Goal: Find specific page/section: Find specific page/section

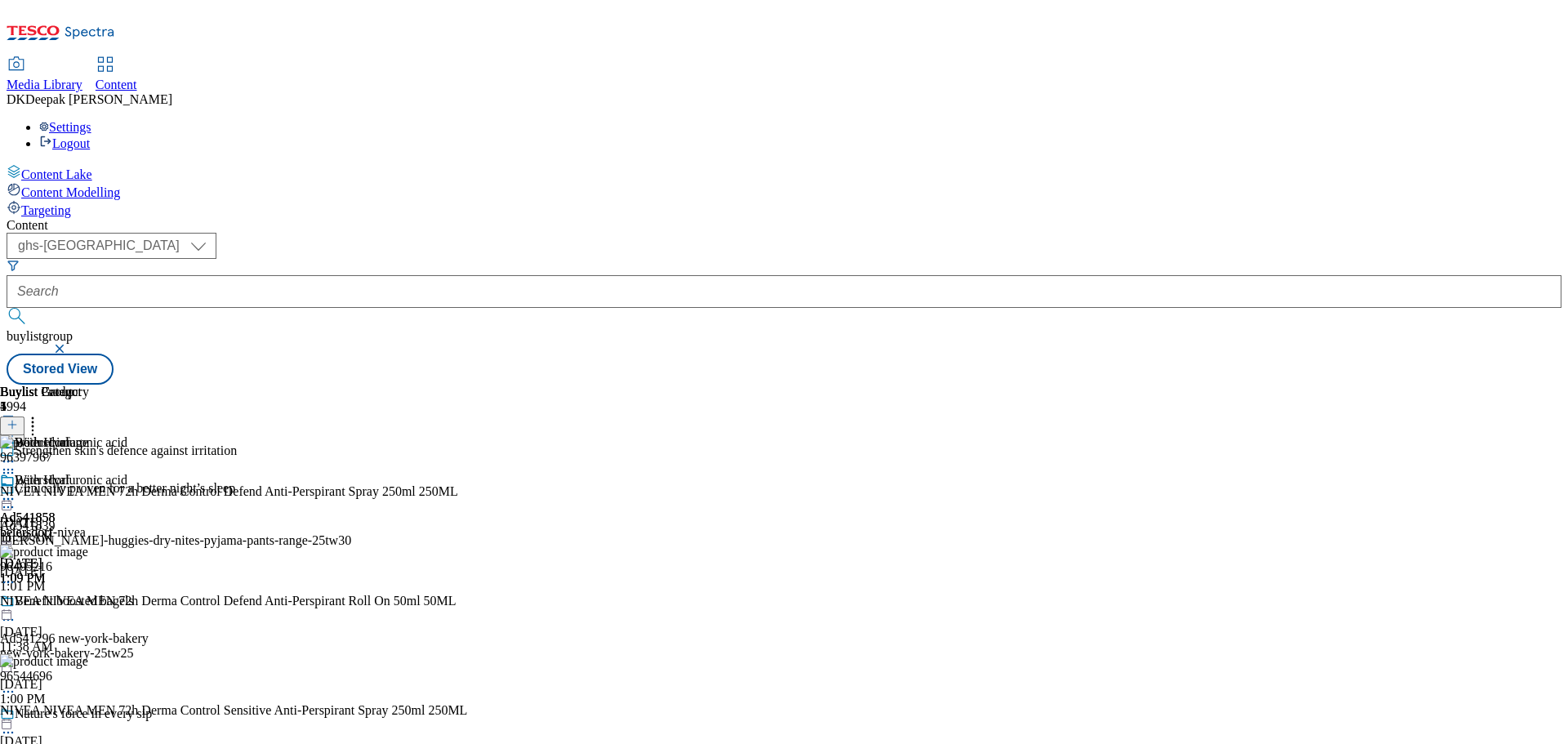
select select "ghs-[GEOGRAPHIC_DATA]"
click at [431, 275] on input "text" at bounding box center [784, 292] width 1555 height 33
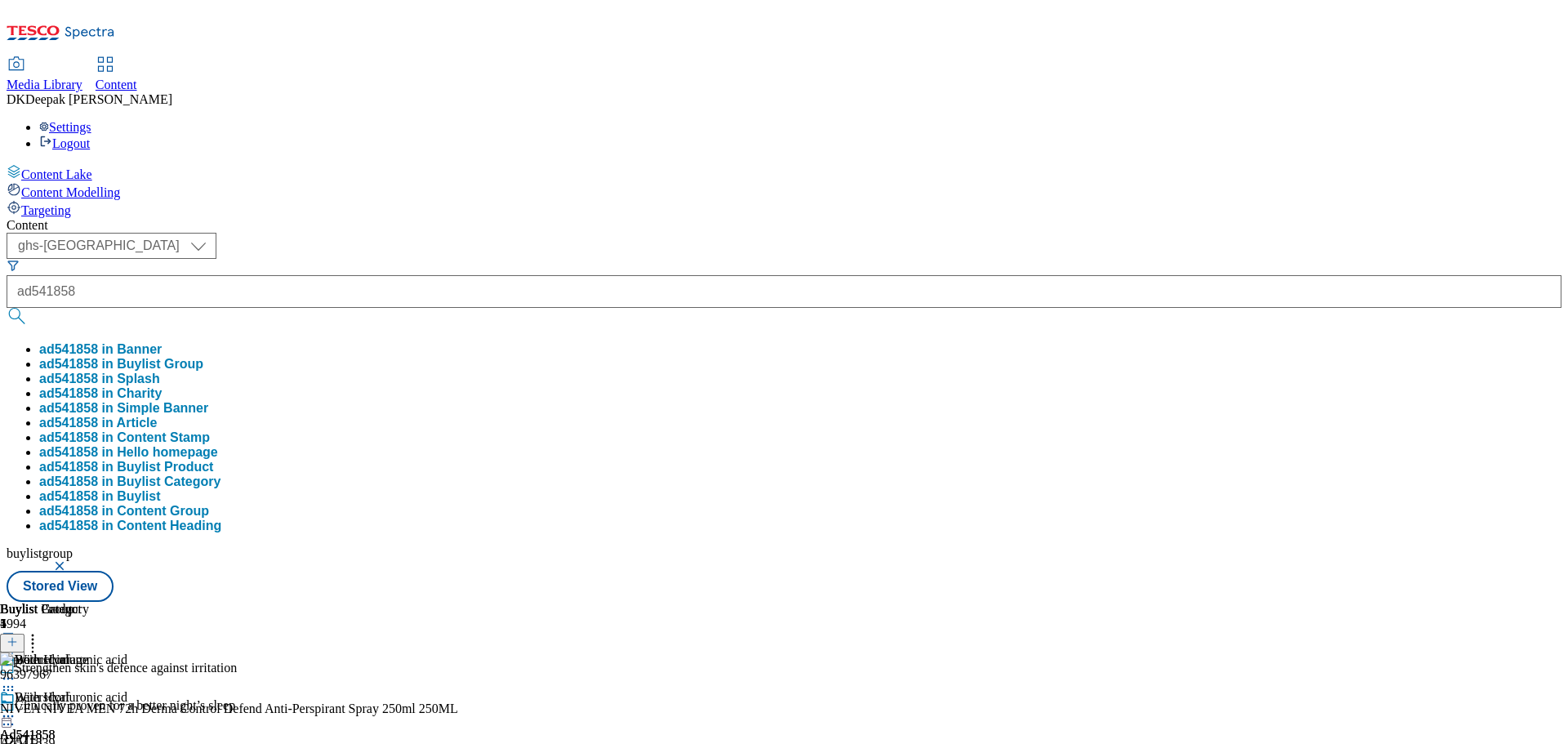
type input "ad541858"
click at [7, 307] on button "submit" at bounding box center [18, 315] width 23 height 16
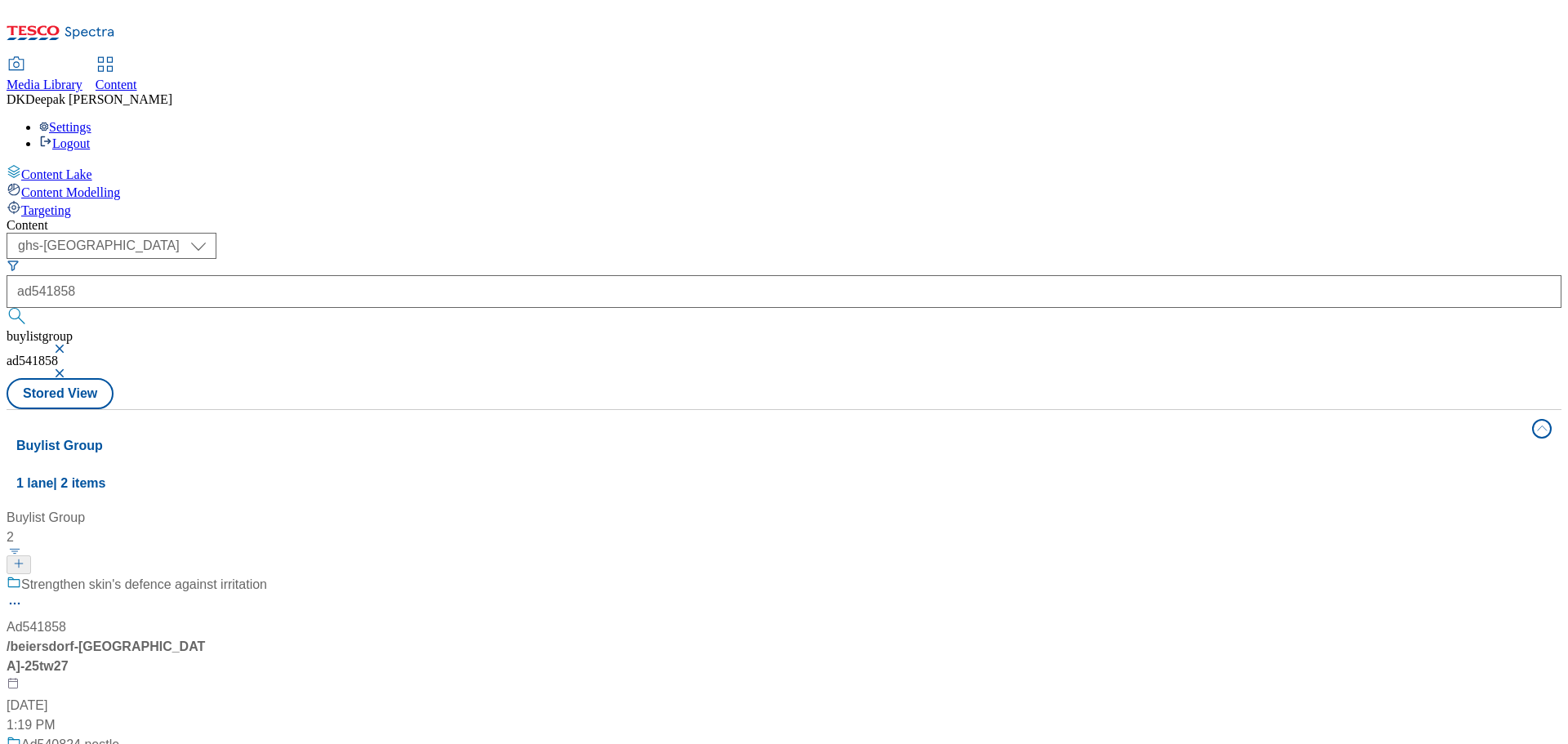
click at [419, 275] on input "ad541858" at bounding box center [784, 292] width 1555 height 33
click at [267, 637] on div "/ beiersdorf-[GEOGRAPHIC_DATA]-25tw27" at bounding box center [137, 656] width 261 height 39
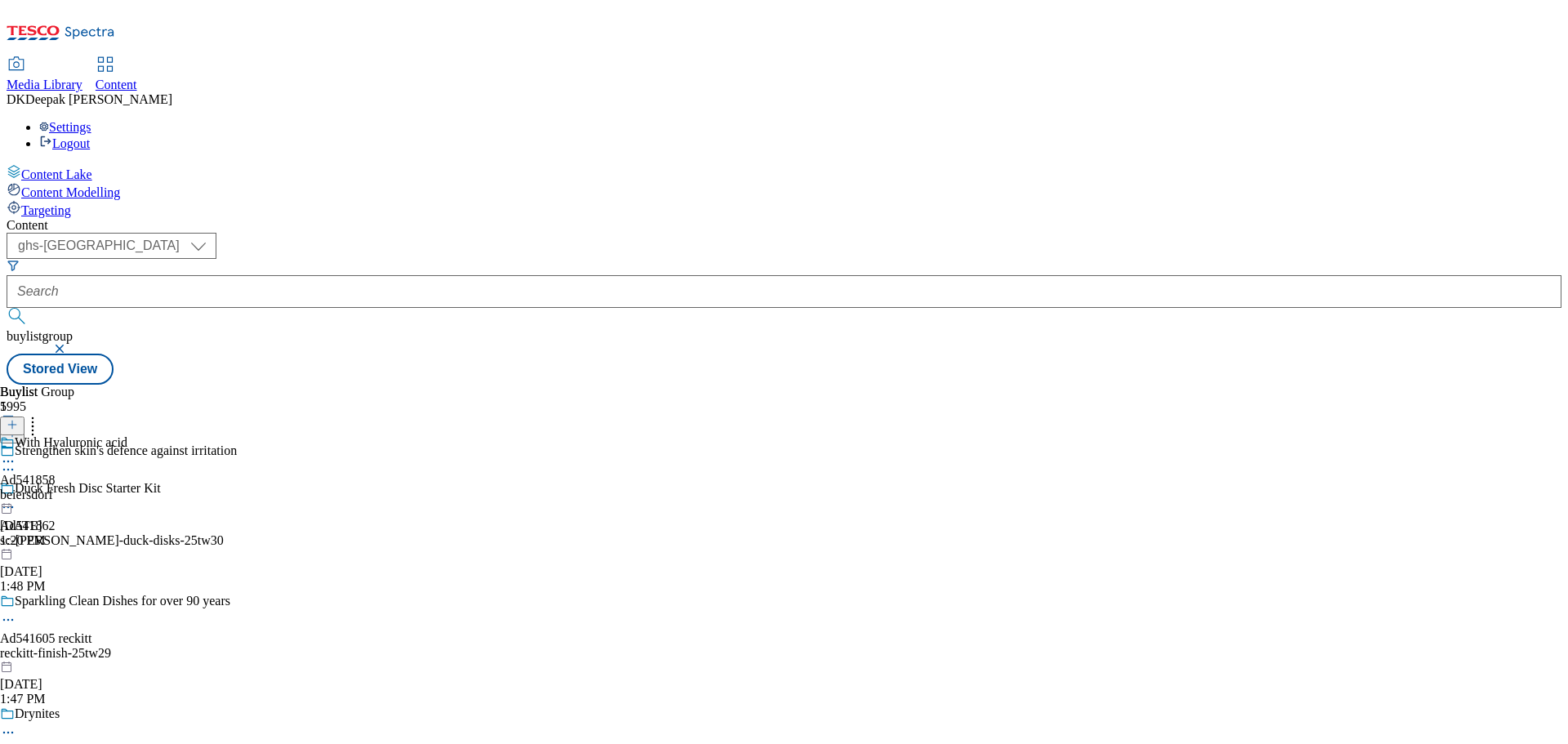
click at [127, 488] on div "beiersdorf" at bounding box center [63, 495] width 127 height 15
click at [89, 488] on div "beiersdorf-nivea" at bounding box center [44, 495] width 89 height 15
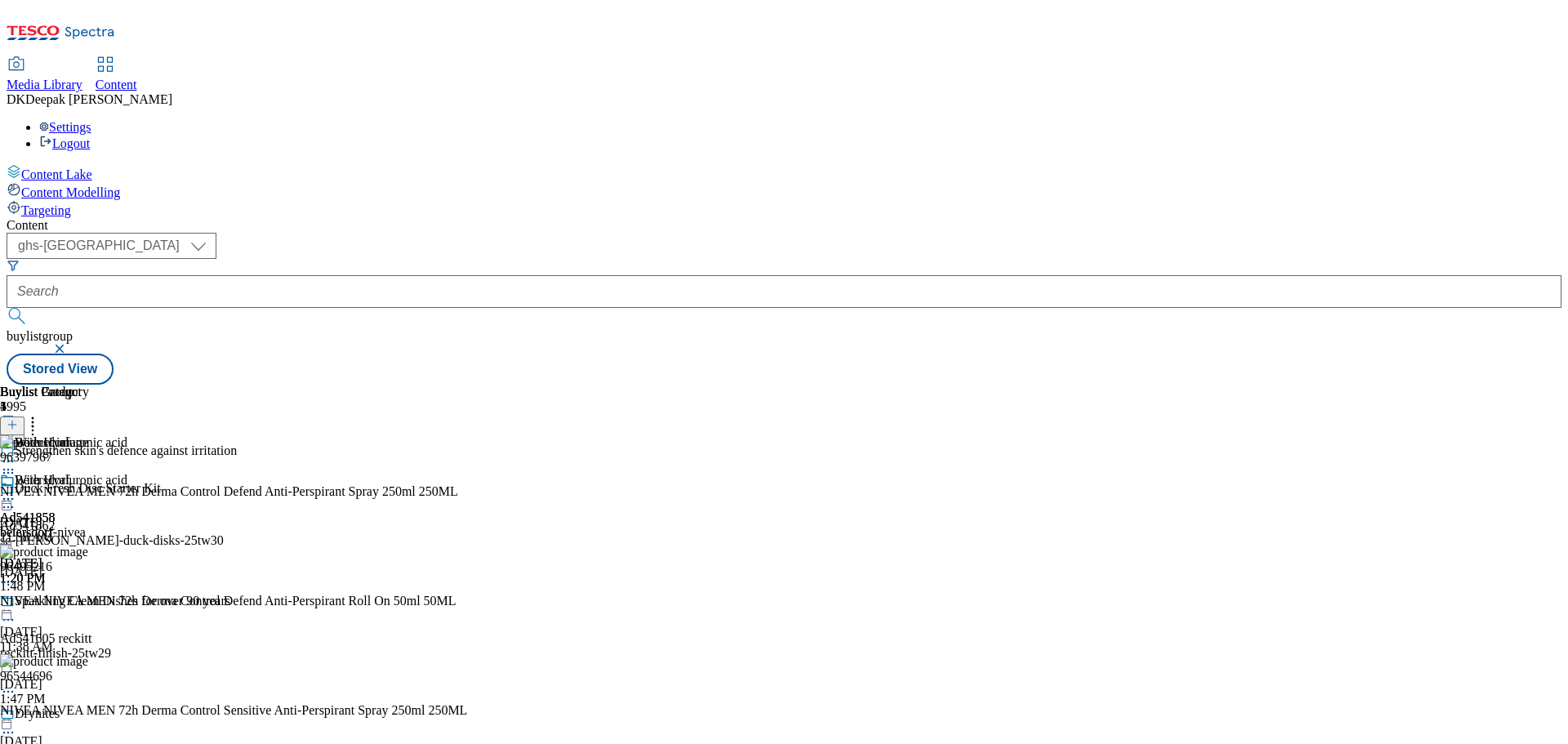
click at [6, 498] on circle at bounding box center [4, 499] width 3 height 3
click at [135, 640] on span "Open Preview Url" at bounding box center [93, 646] width 85 height 12
